Goal: Task Accomplishment & Management: Manage account settings

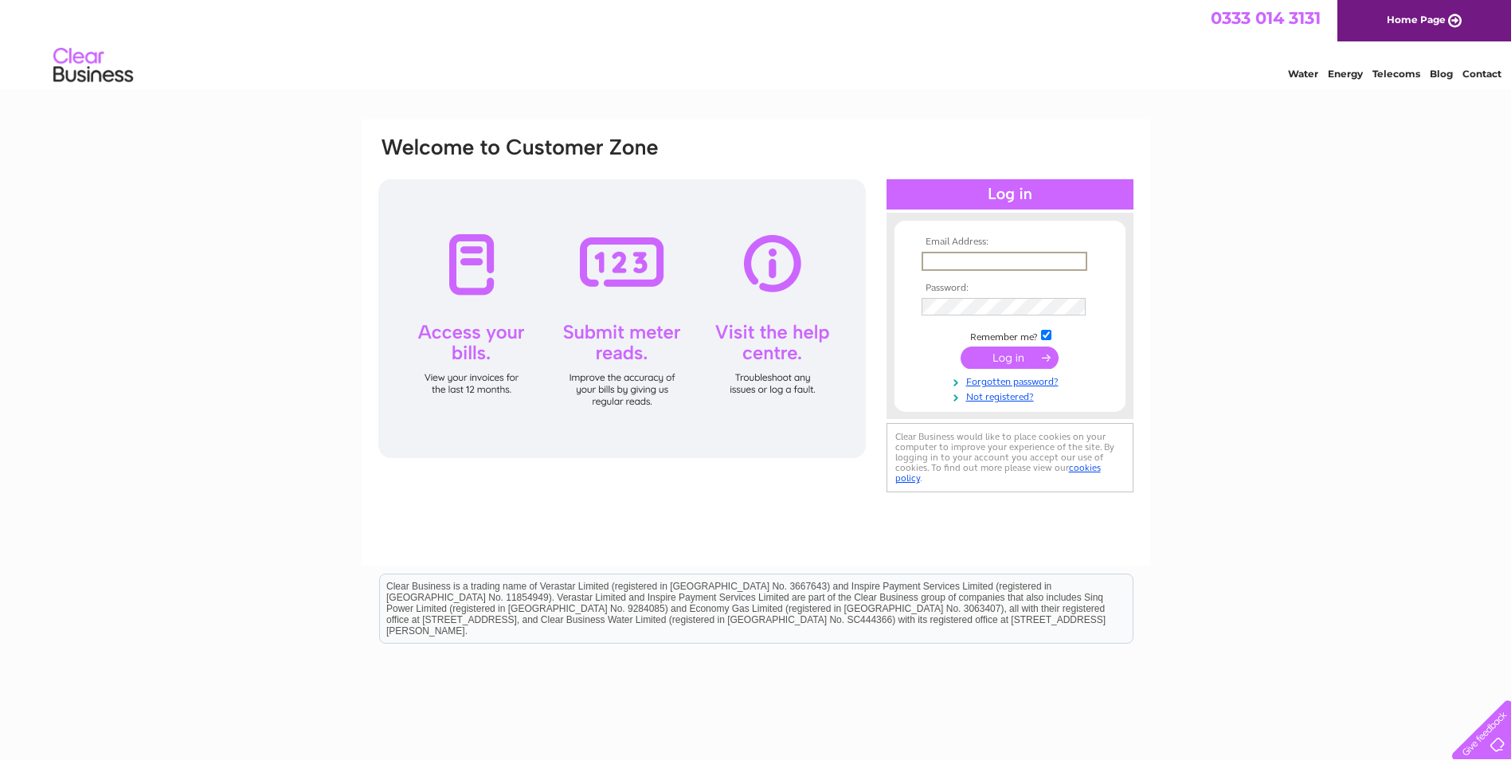
click at [1043, 265] on input "text" at bounding box center [1005, 261] width 166 height 19
paste input "[EMAIL_ADDRESS][DOMAIN_NAME]"
type input "[EMAIL_ADDRESS][DOMAIN_NAME]"
click at [922, 296] on td at bounding box center [1010, 306] width 185 height 25
click at [985, 358] on input "submit" at bounding box center [1010, 358] width 98 height 22
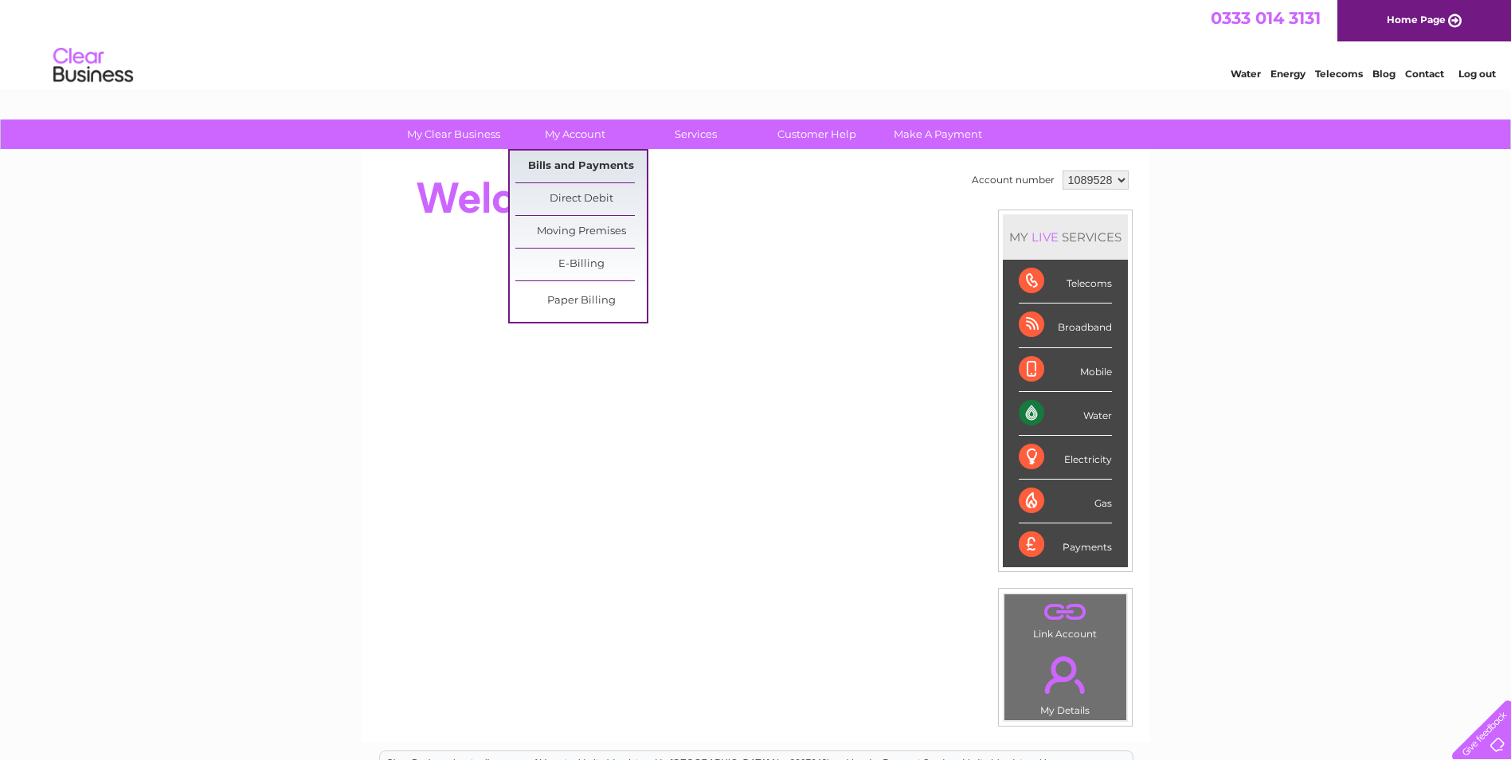
click at [577, 167] on link "Bills and Payments" at bounding box center [580, 167] width 131 height 32
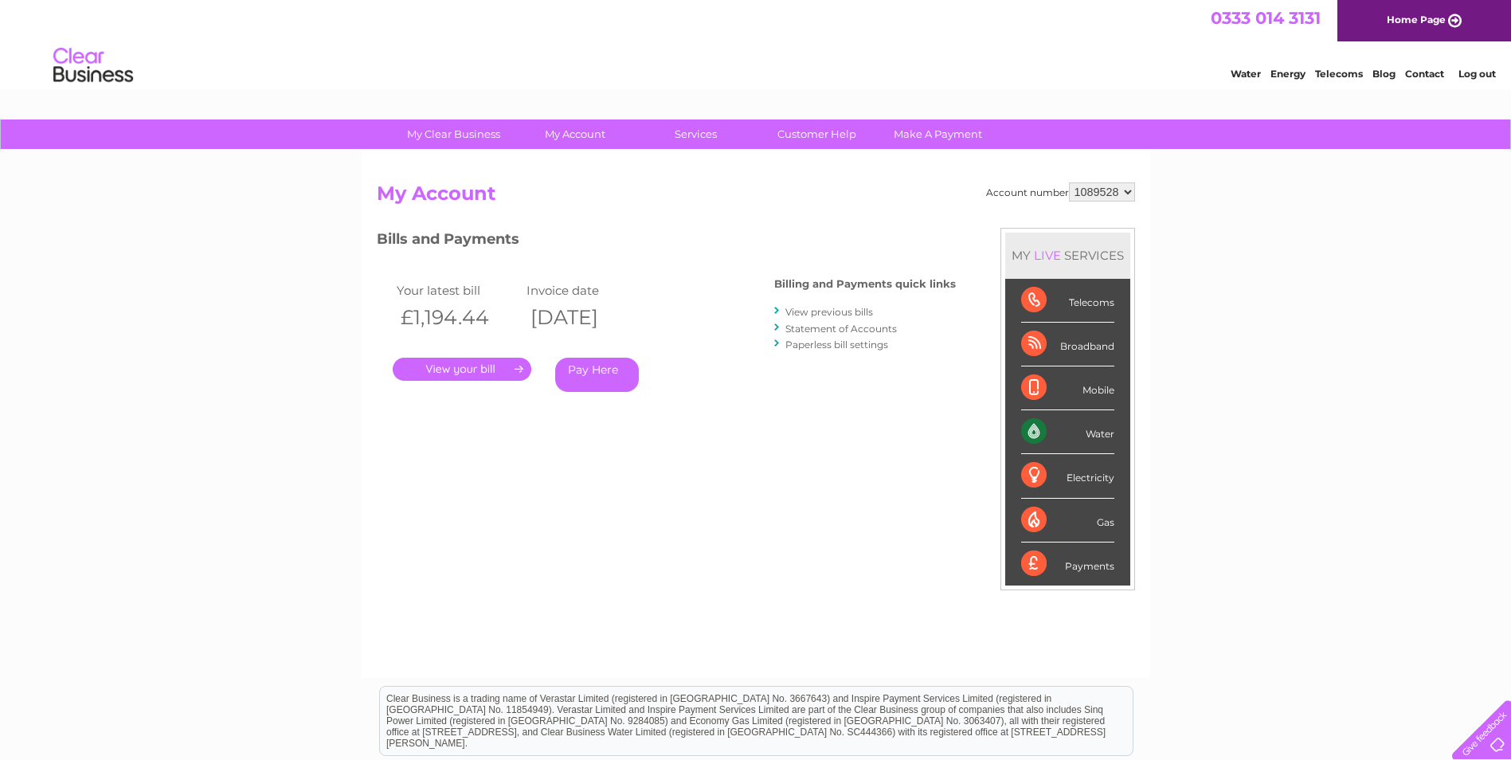
click at [491, 369] on link "." at bounding box center [462, 369] width 139 height 23
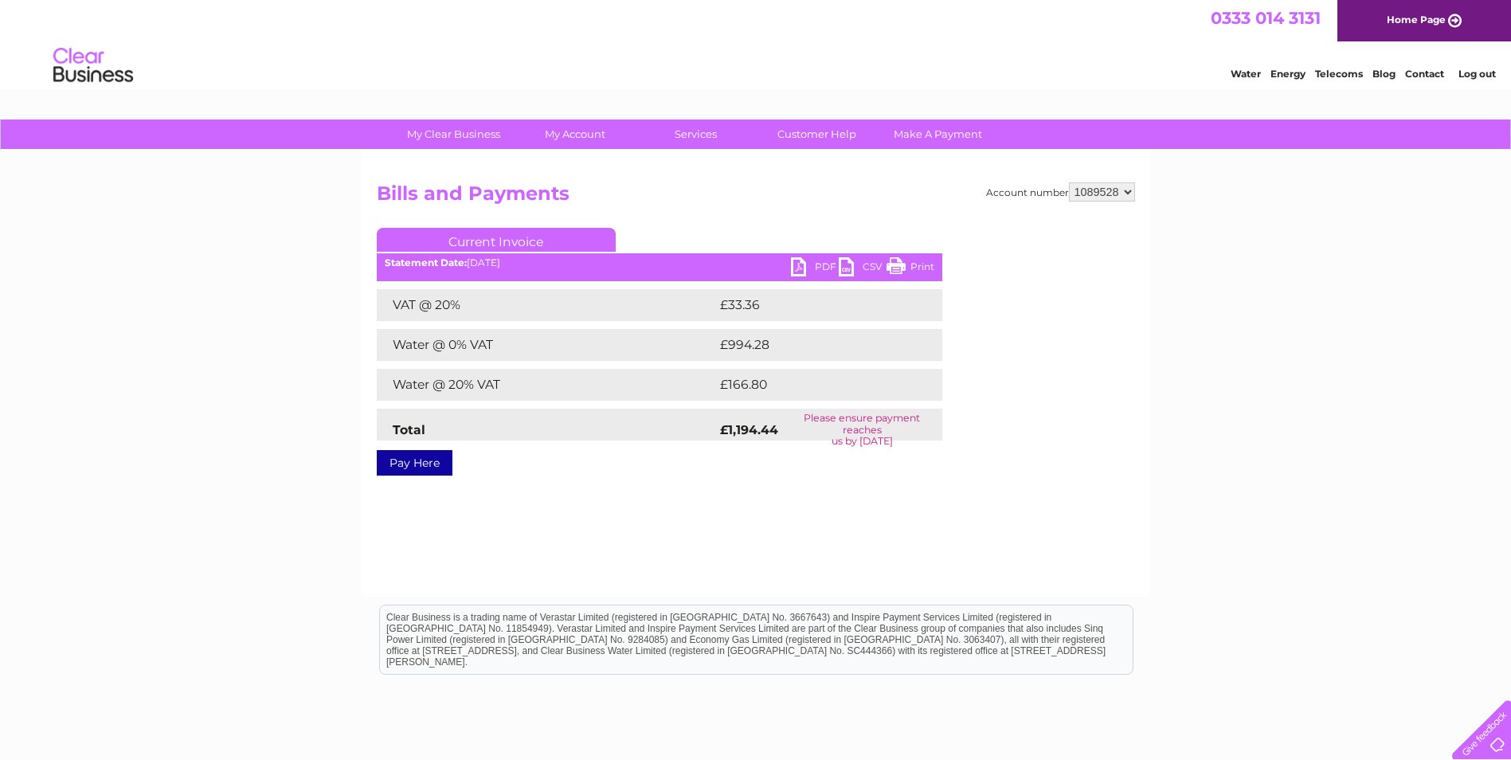
click at [802, 271] on link "PDF" at bounding box center [815, 268] width 48 height 23
click at [1463, 73] on link "Log out" at bounding box center [1477, 74] width 37 height 12
